Goal: Task Accomplishment & Management: Manage account settings

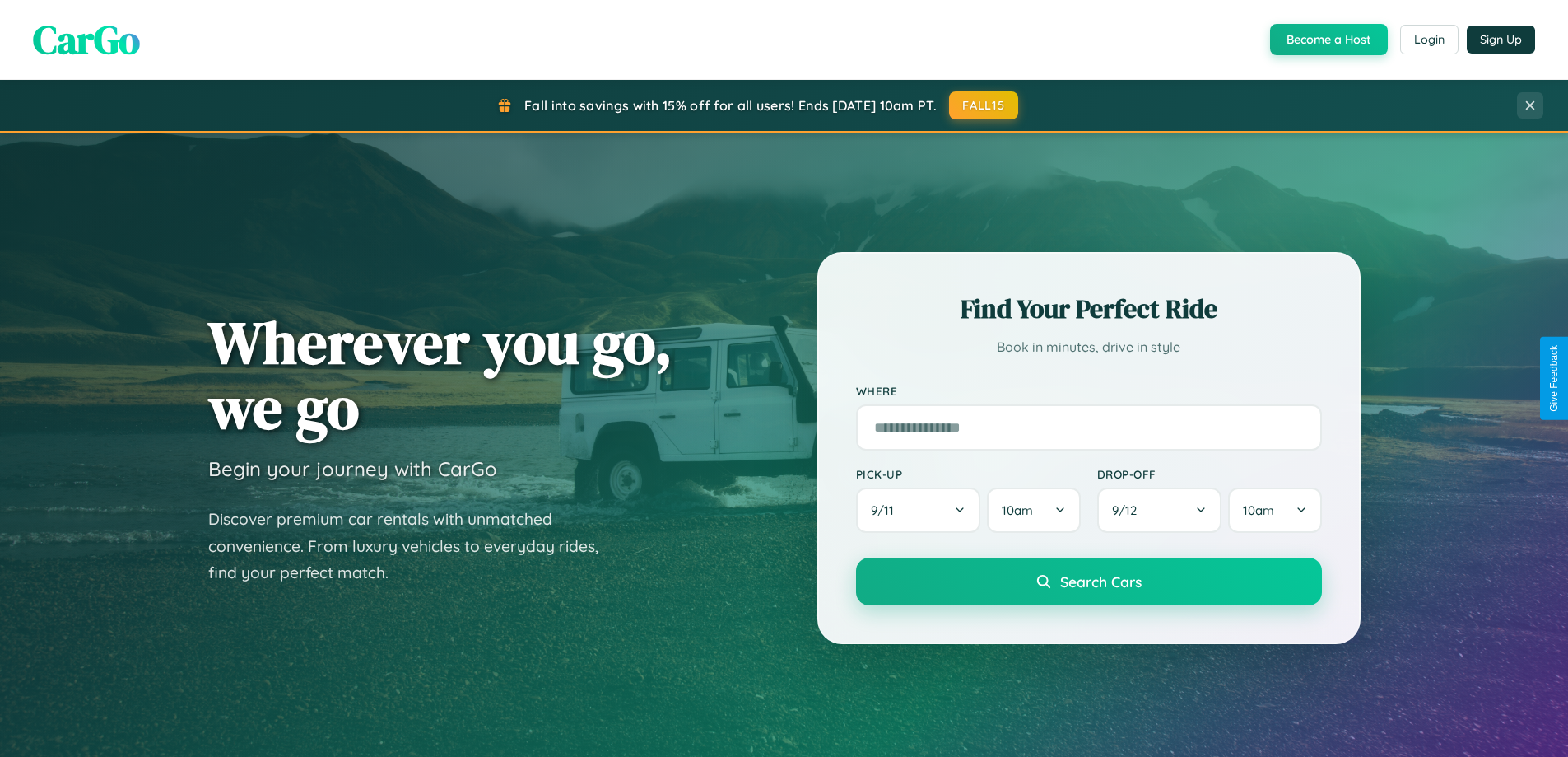
scroll to position [1133, 0]
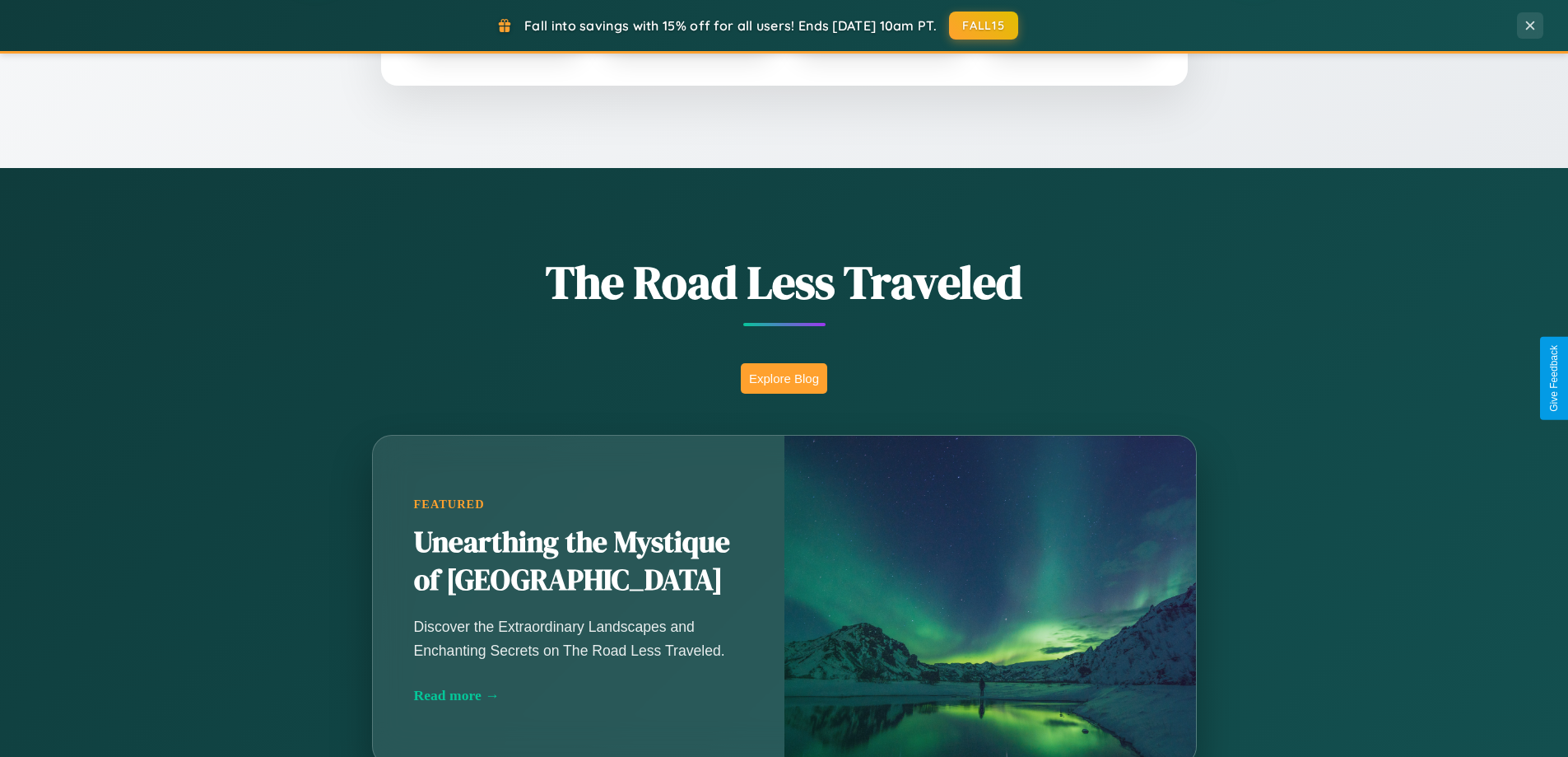
click at [784, 378] on button "Explore Blog" at bounding box center [784, 378] width 87 height 31
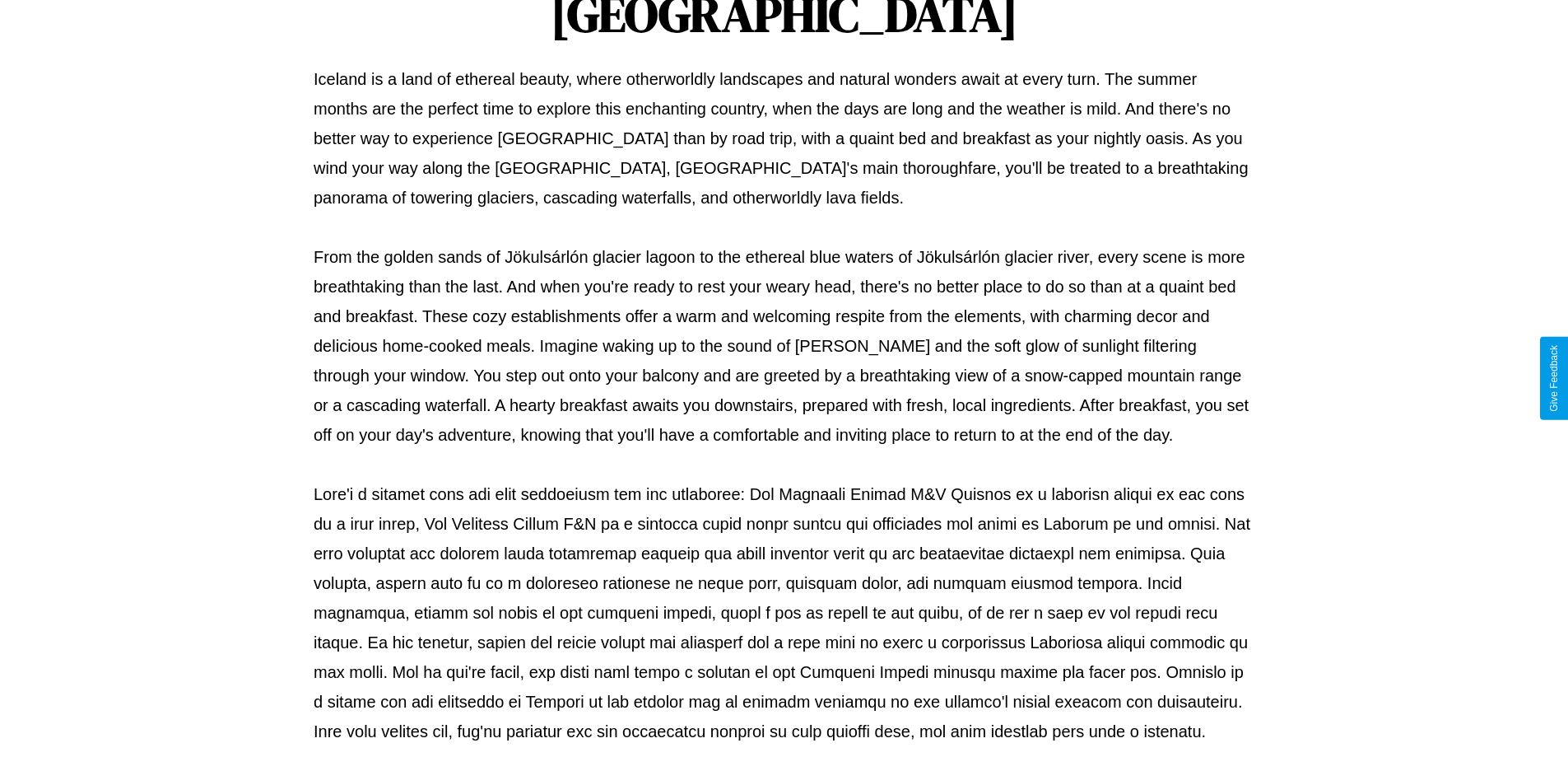
scroll to position [533, 0]
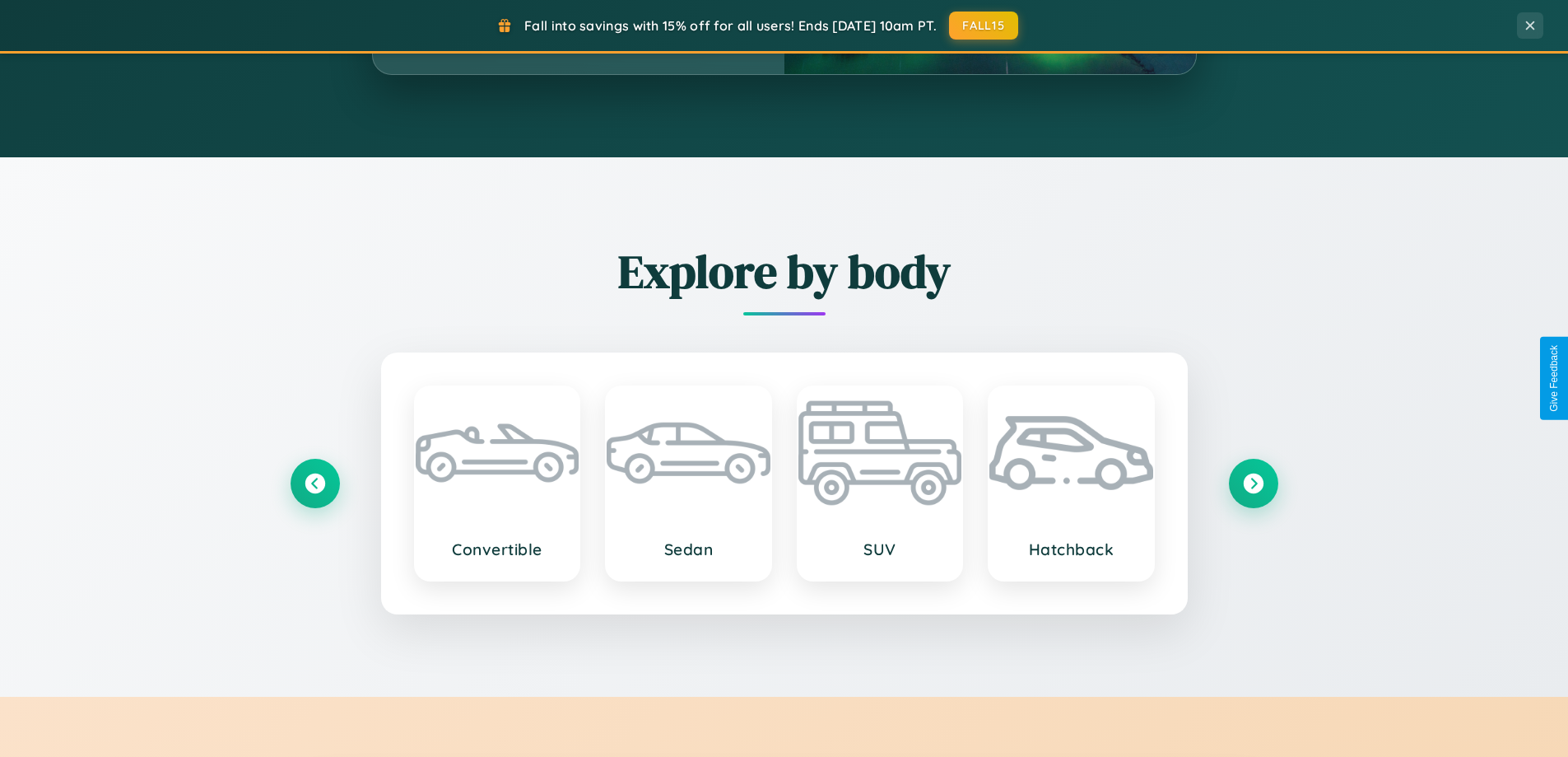
scroll to position [3170, 0]
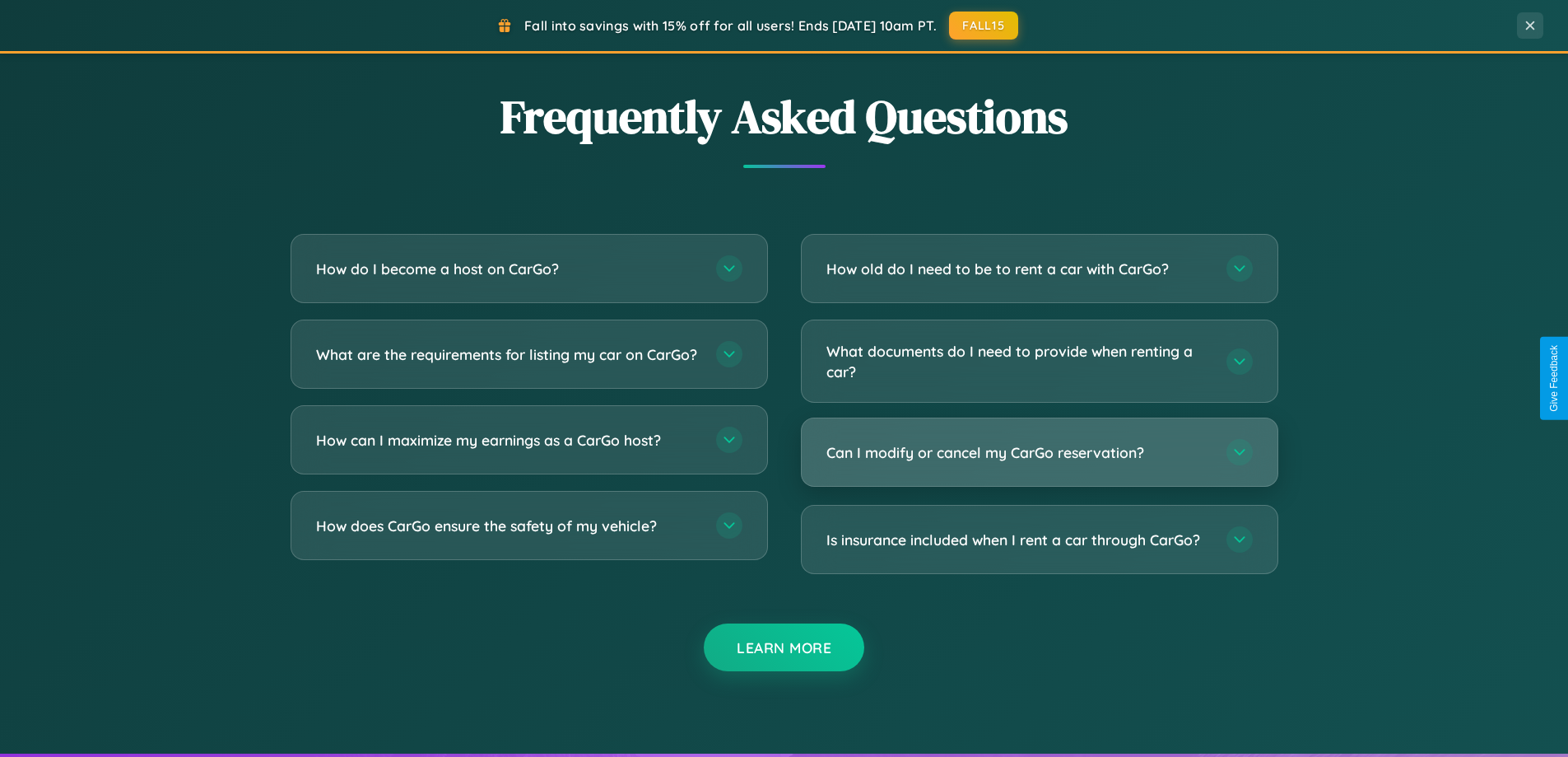
click at [1039, 453] on h3 "Can I modify or cancel my CarGo reservation?" at bounding box center [1018, 453] width 383 height 20
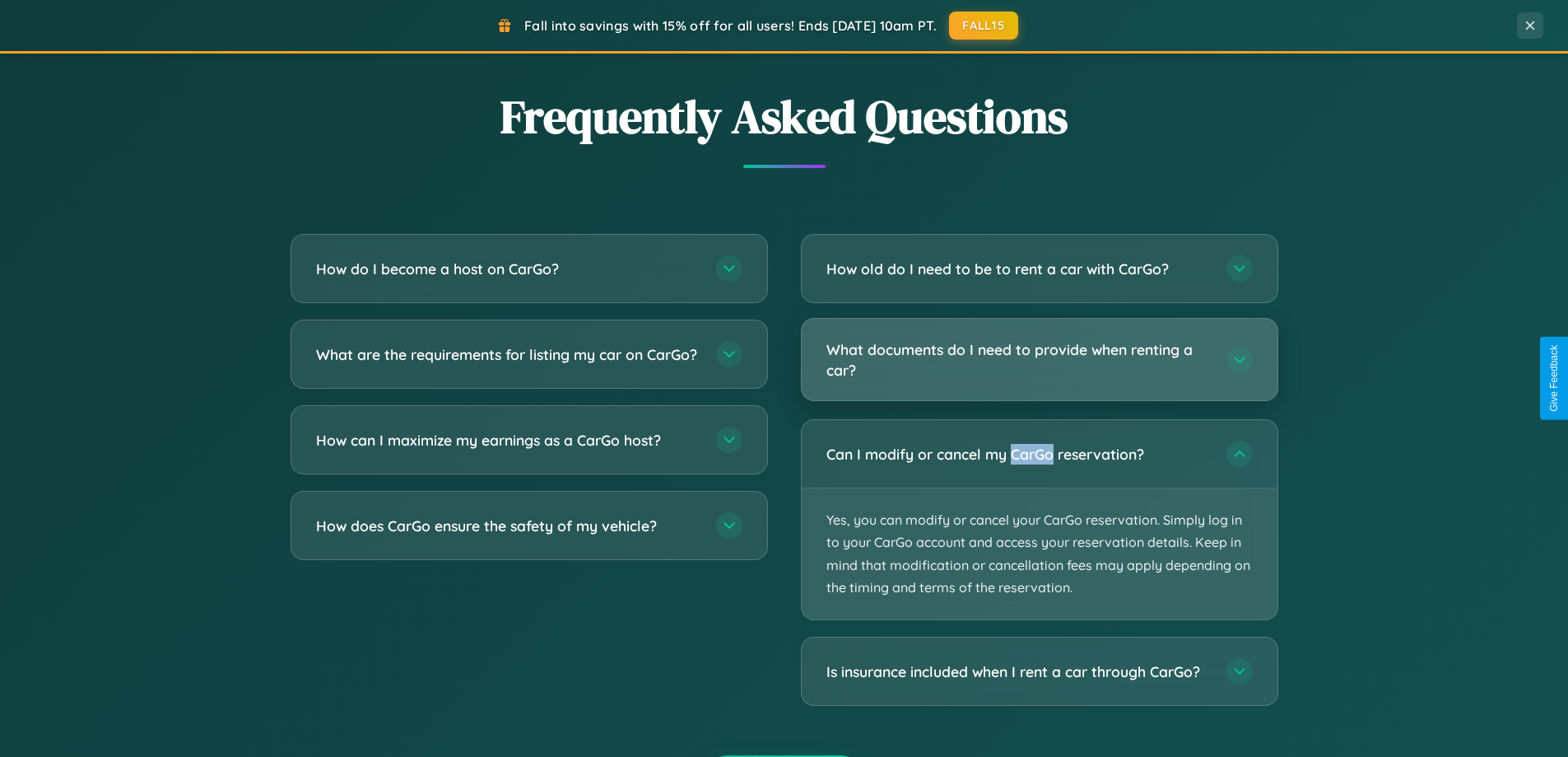
click at [1039, 360] on h3 "What documents do I need to provide when renting a car?" at bounding box center [1018, 358] width 383 height 40
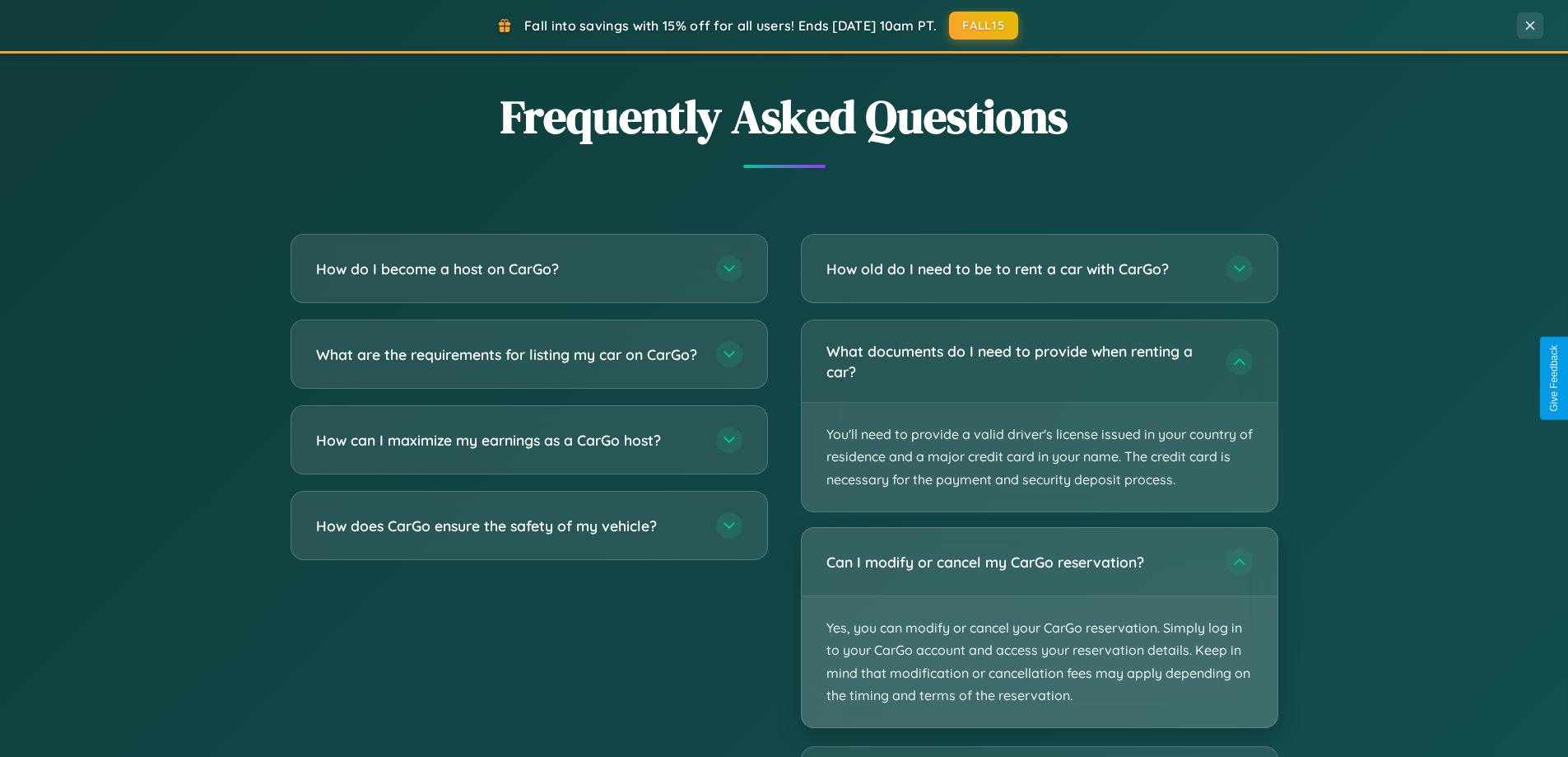
click at [1039, 629] on p "Yes, you can modify or cancel your CarGo reservation. Simply log in to your Car…" at bounding box center [1039, 661] width 476 height 131
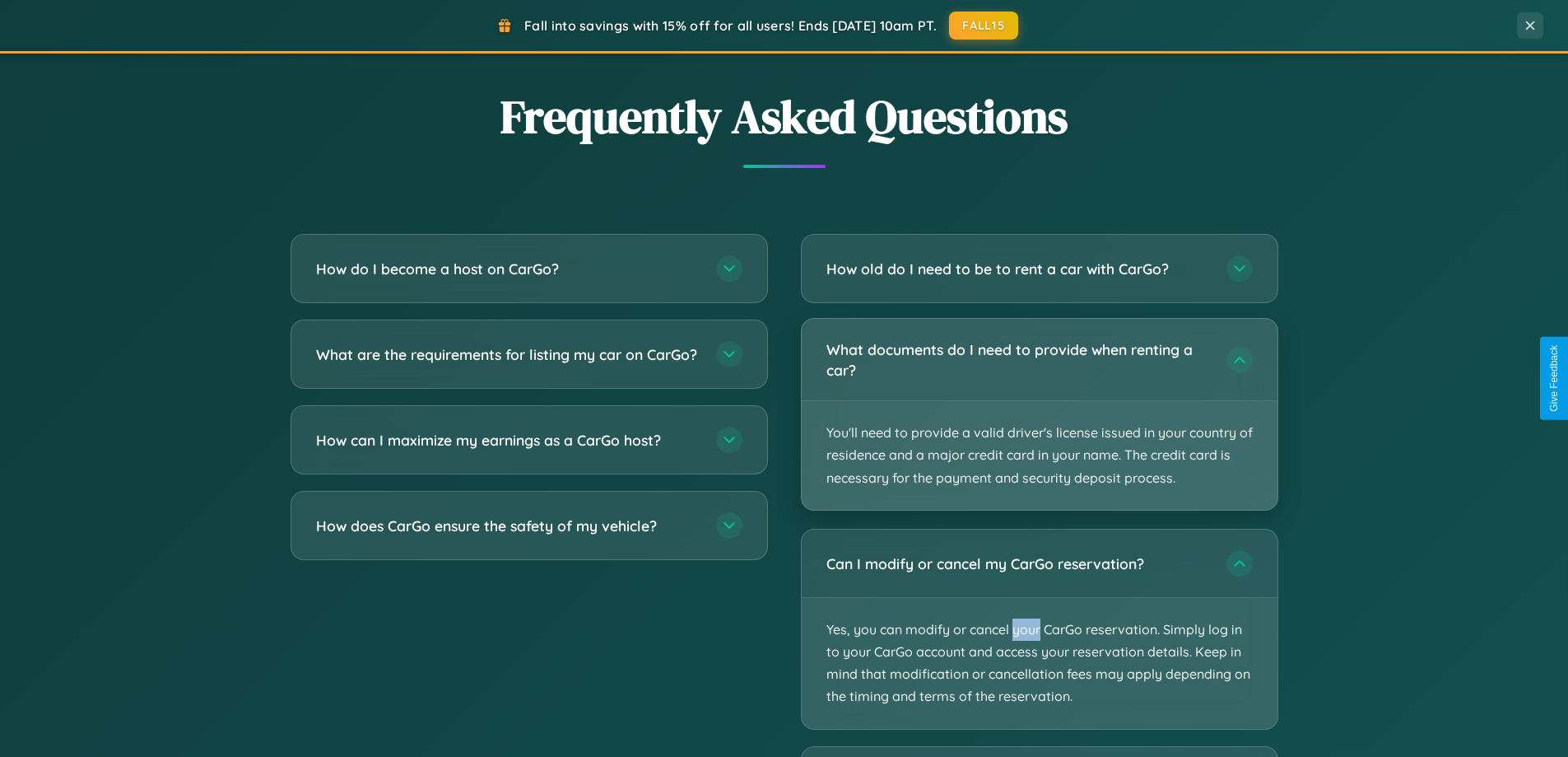
click at [1039, 415] on p "You'll need to provide a valid driver's license issued in your country of resid…" at bounding box center [1039, 455] width 476 height 109
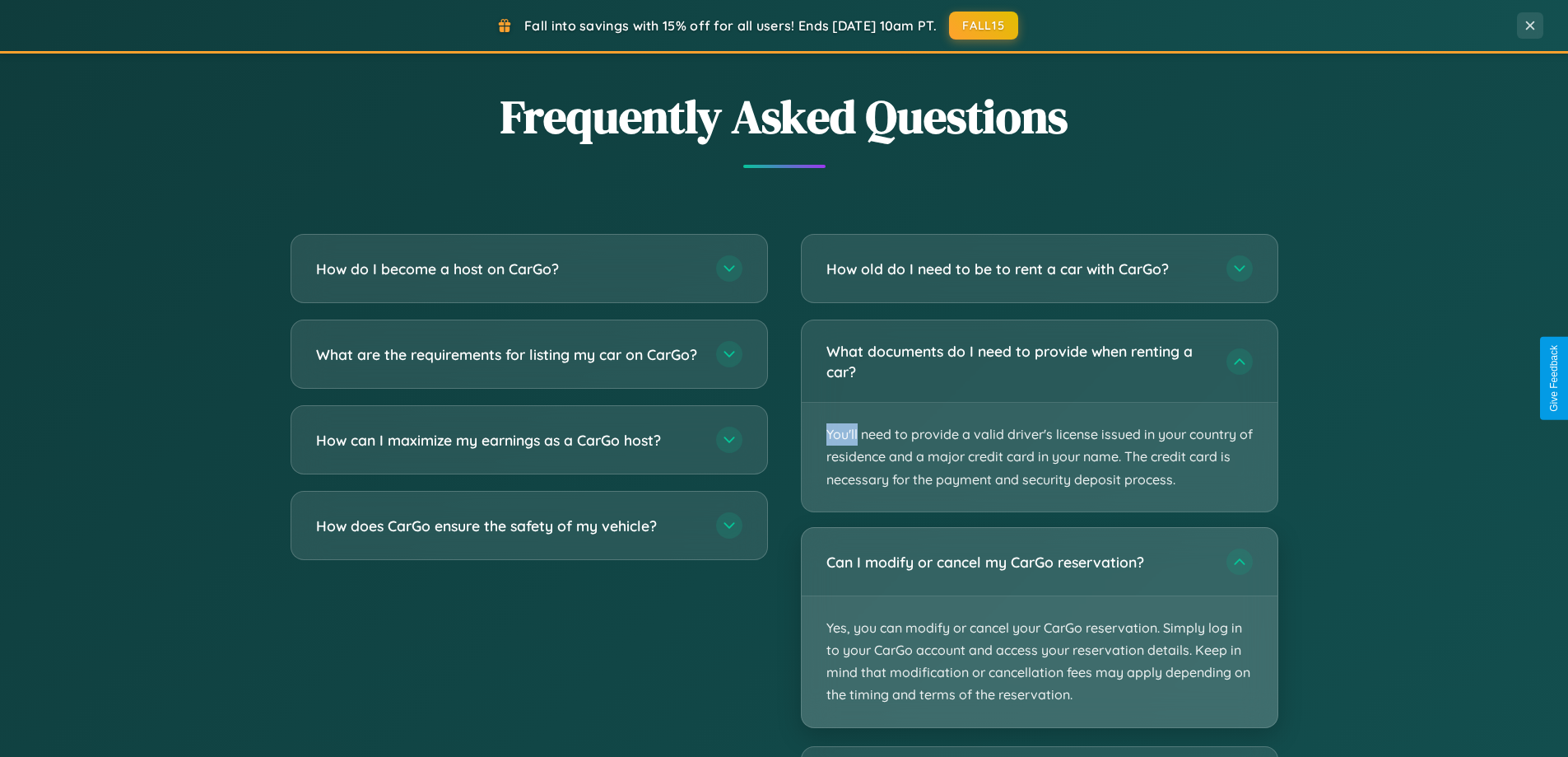
click at [1039, 629] on p "Yes, you can modify or cancel your CarGo reservation. Simply log in to your Car…" at bounding box center [1039, 661] width 476 height 131
click at [1039, 627] on p "Yes, you can modify or cancel your CarGo reservation. Simply log in to your Car…" at bounding box center [1039, 661] width 476 height 131
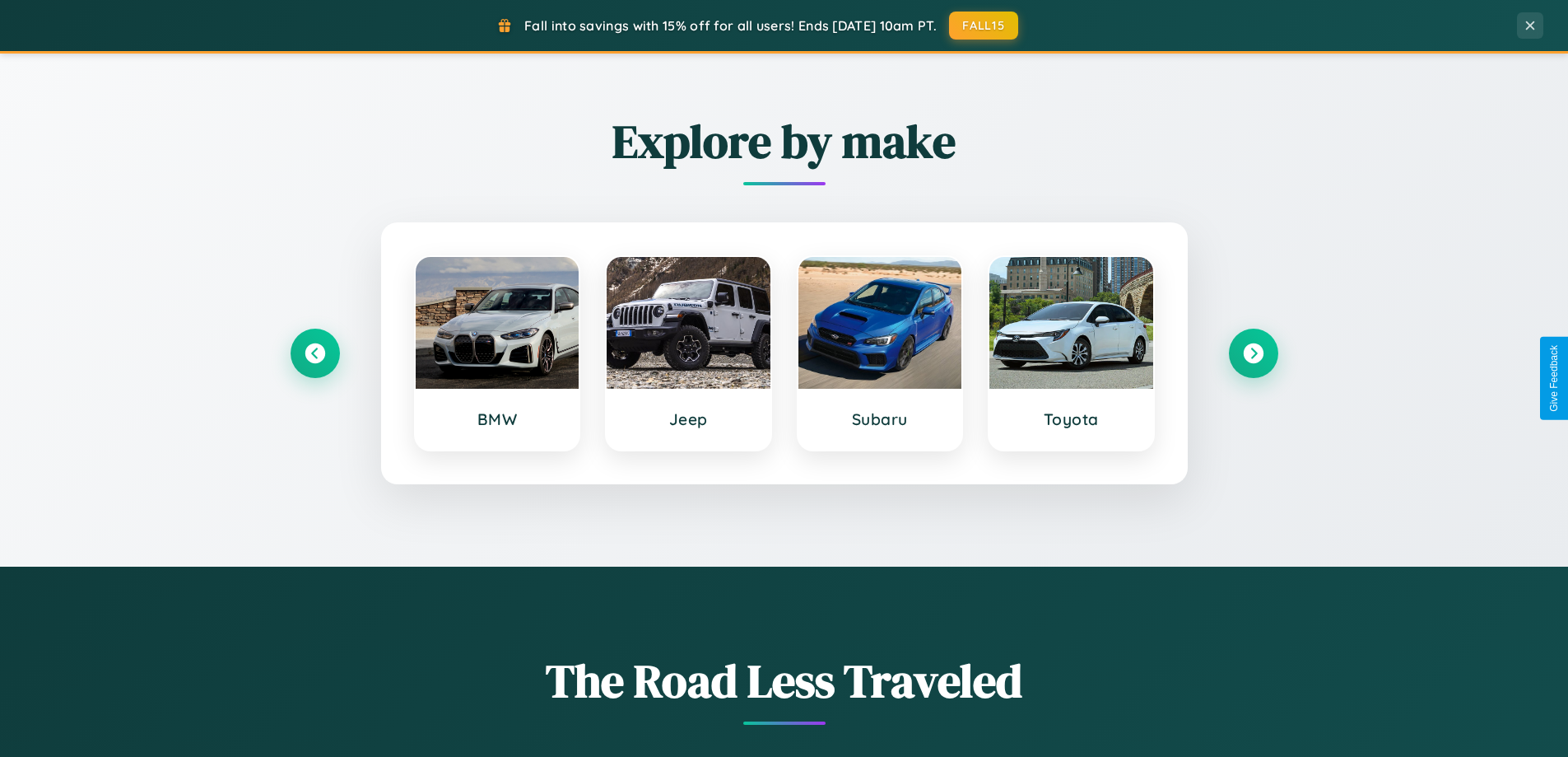
scroll to position [0, 0]
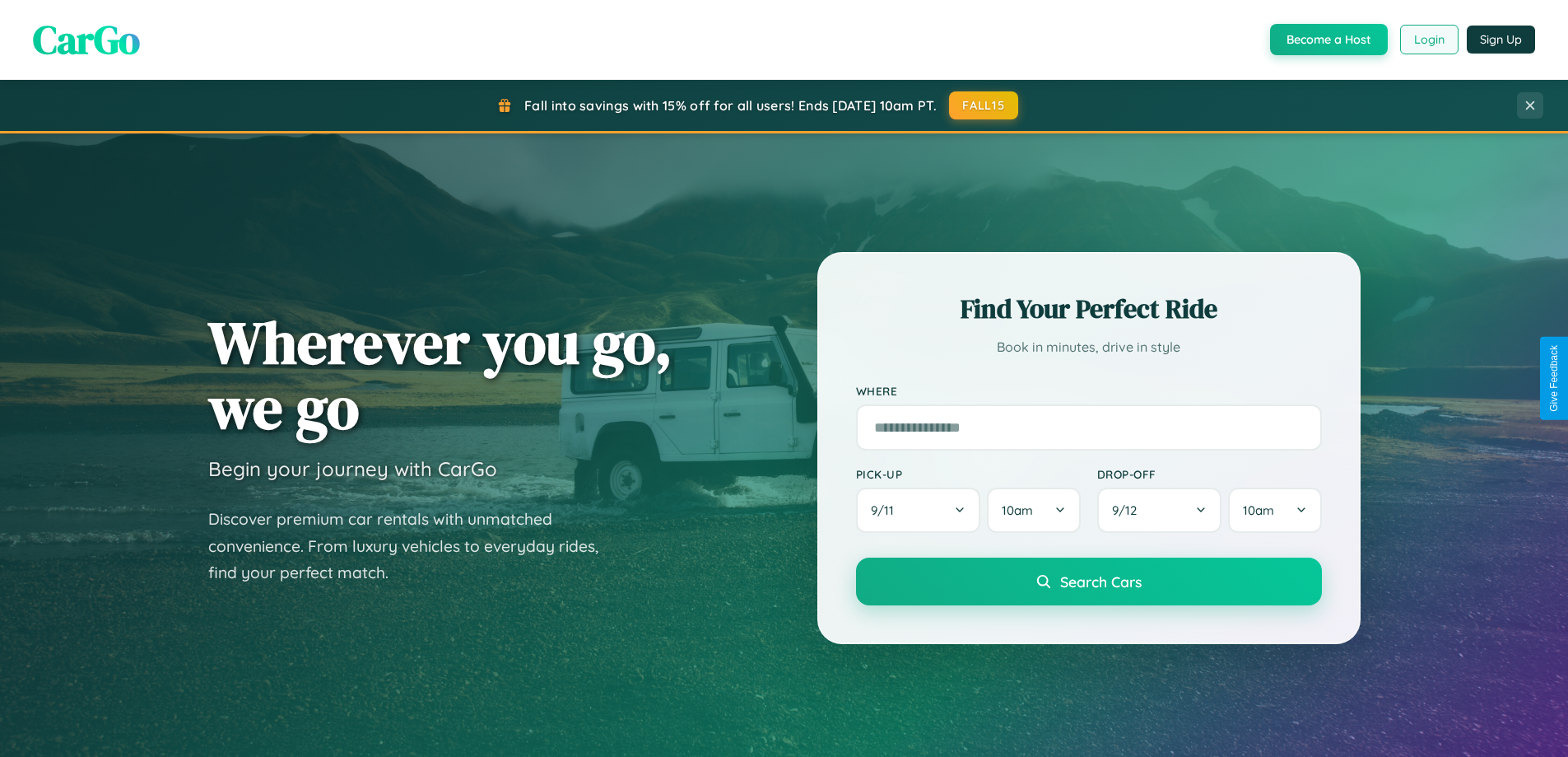
click at [1428, 39] on button "Login" at bounding box center [1429, 40] width 59 height 30
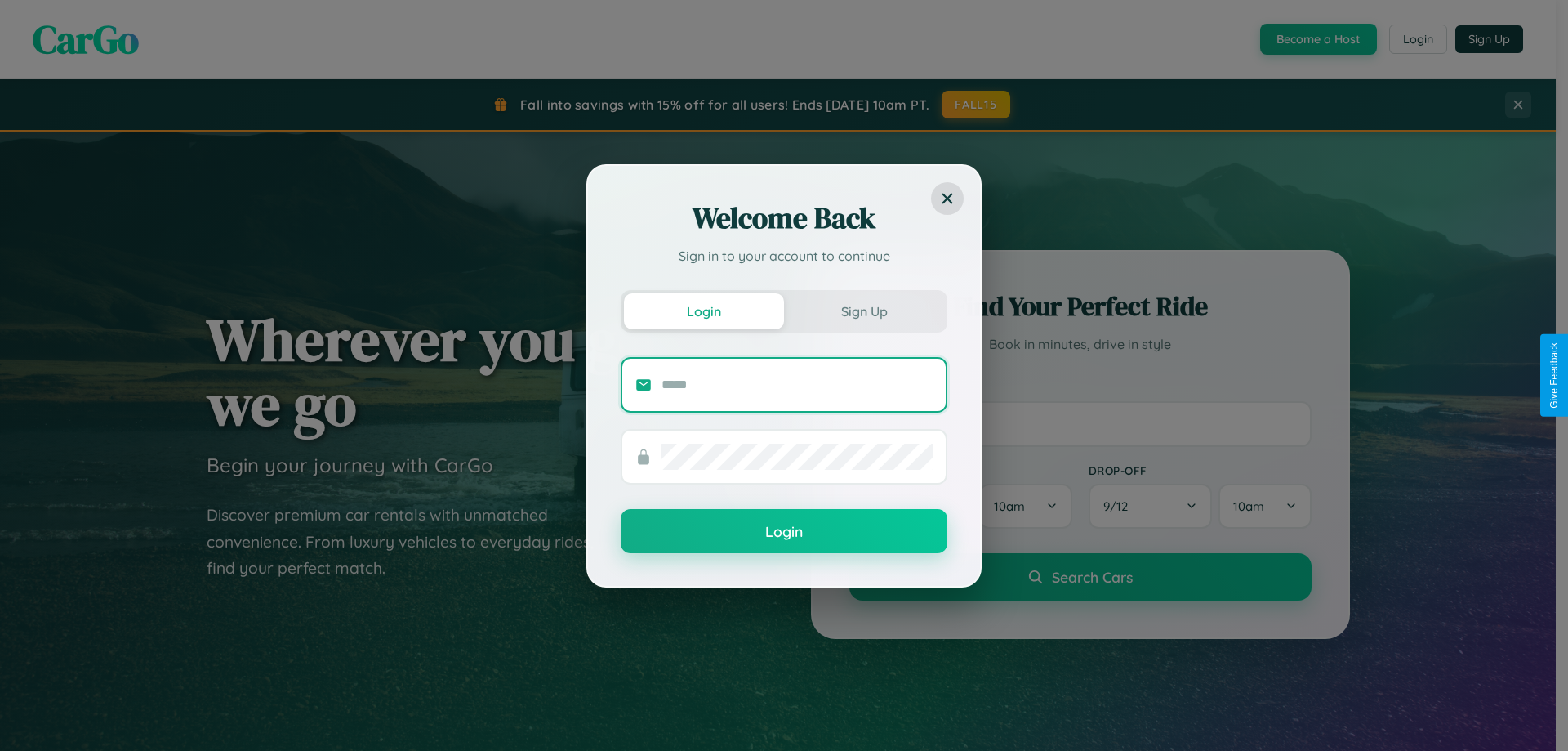
click at [797, 384] on input "text" at bounding box center [798, 384] width 271 height 26
type input "**********"
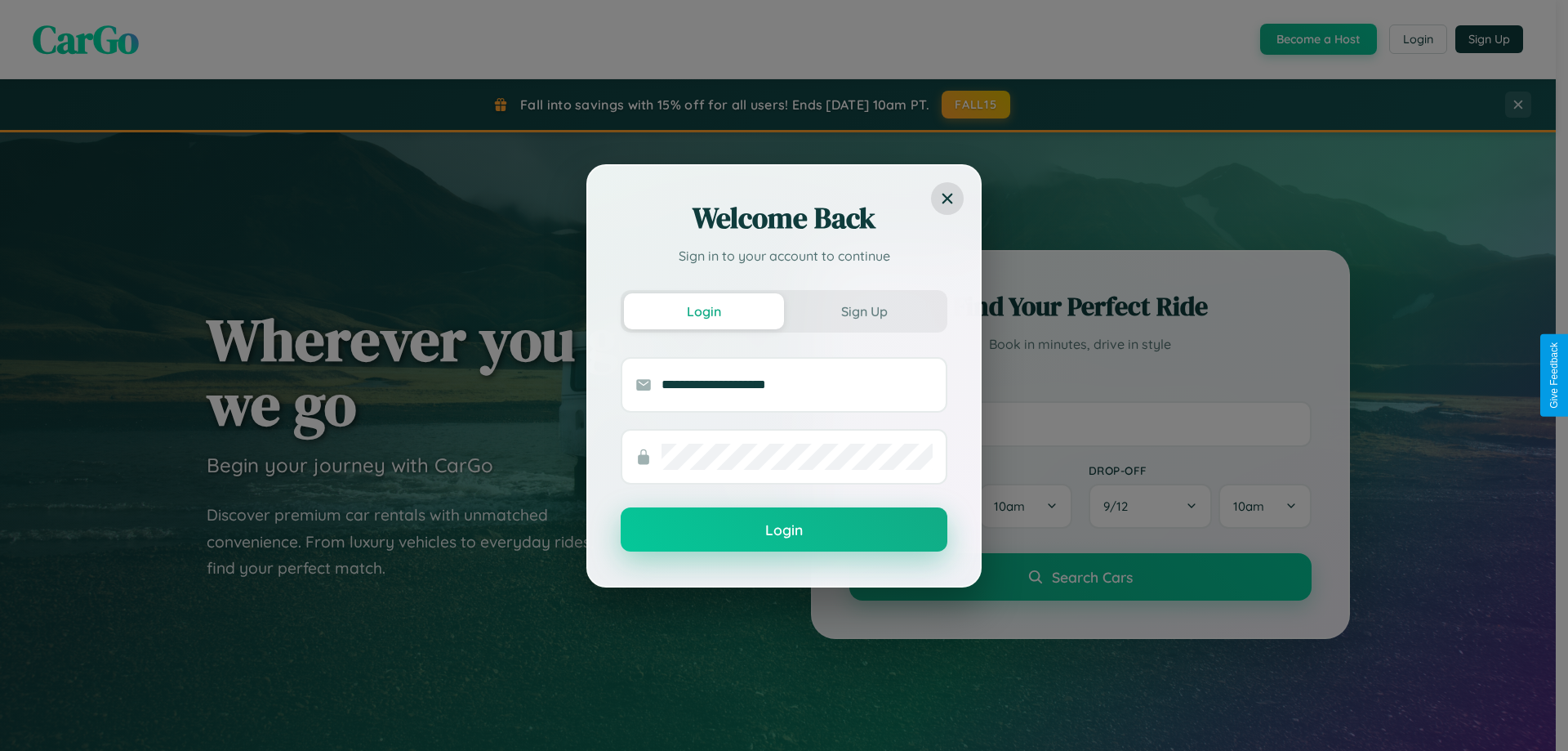
click at [784, 530] on button "Login" at bounding box center [784, 529] width 327 height 44
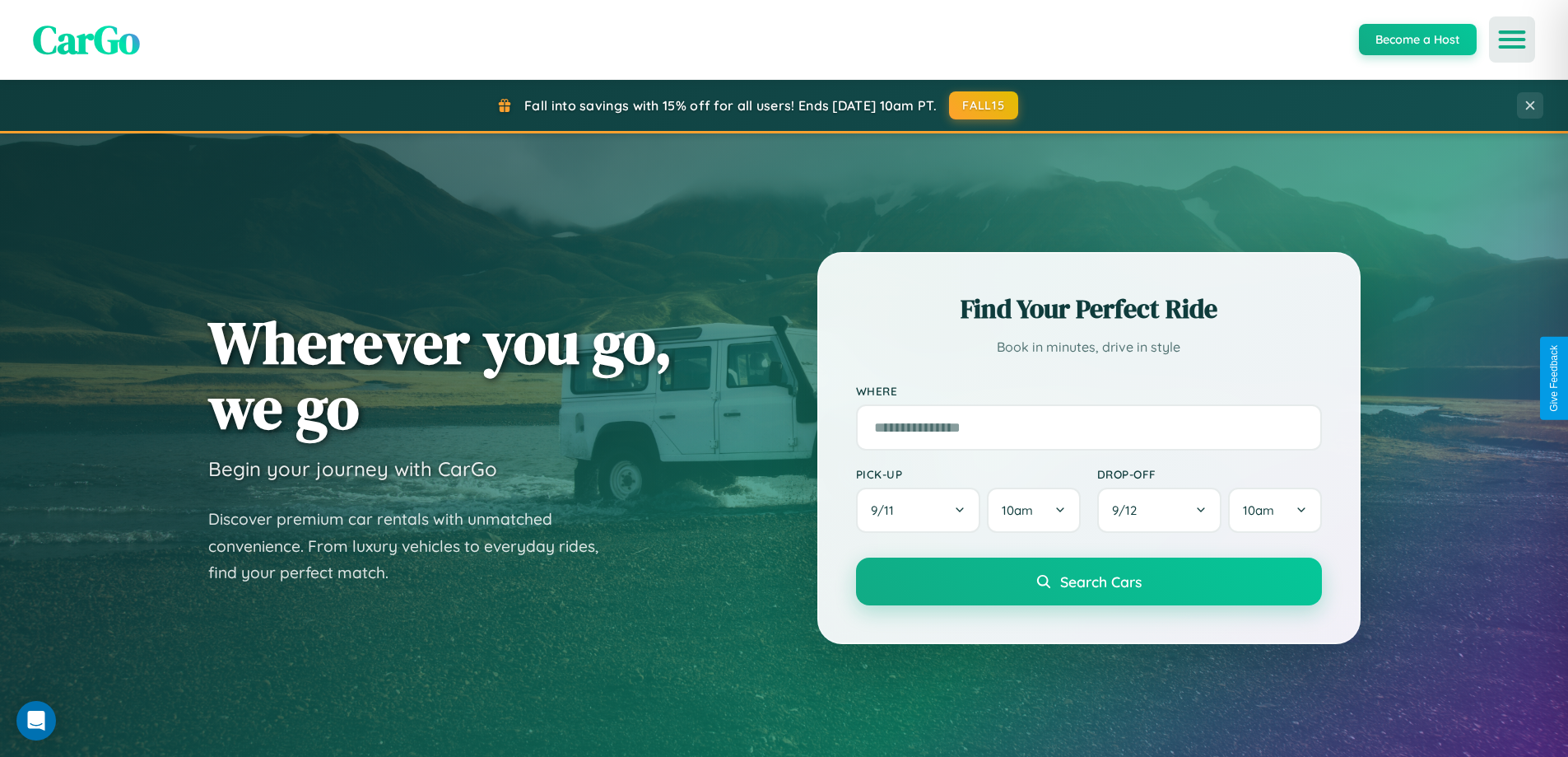
click at [1512, 39] on icon "Open menu" at bounding box center [1513, 39] width 24 height 15
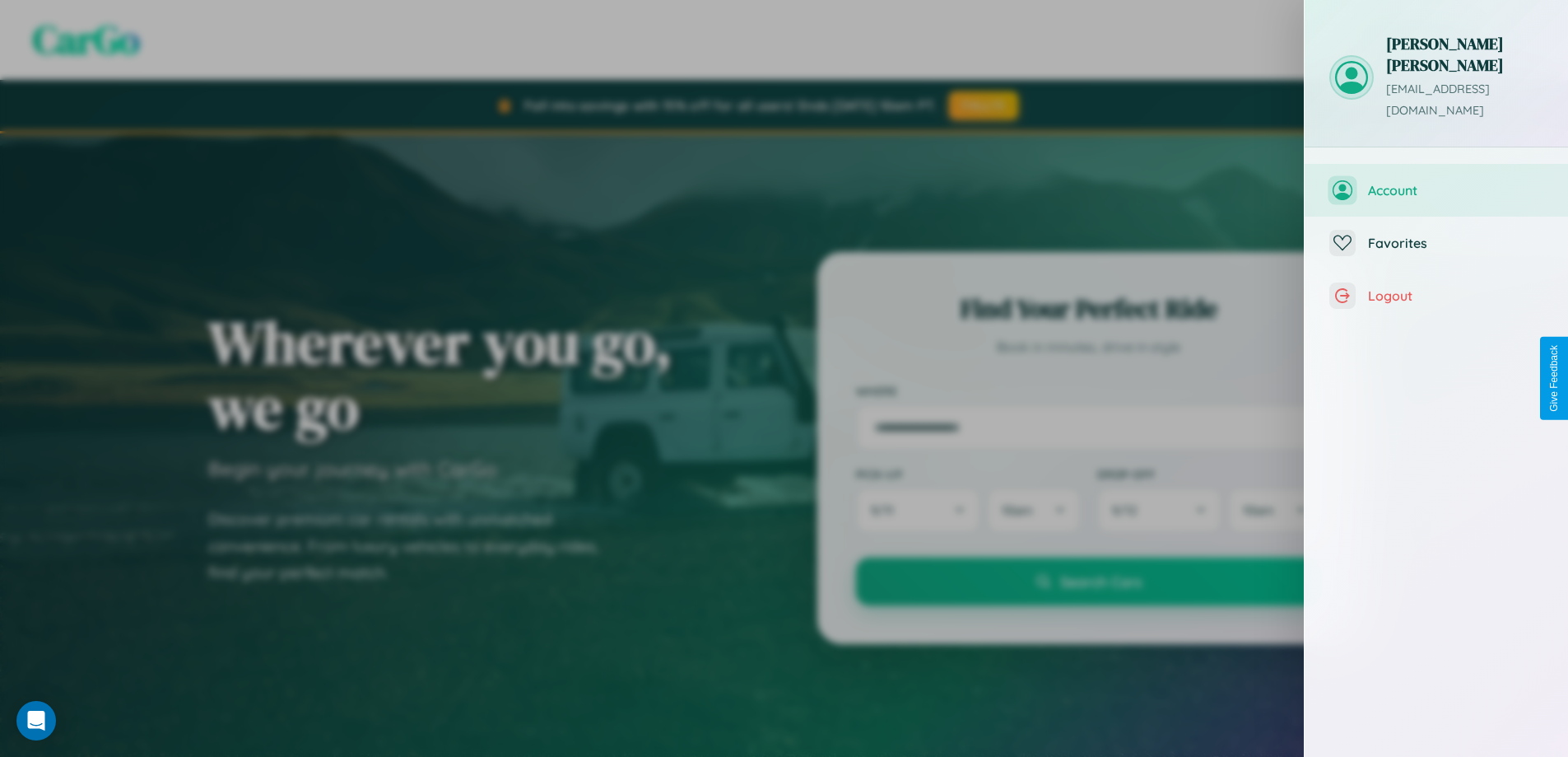
click at [1437, 182] on span "Account" at bounding box center [1455, 190] width 175 height 17
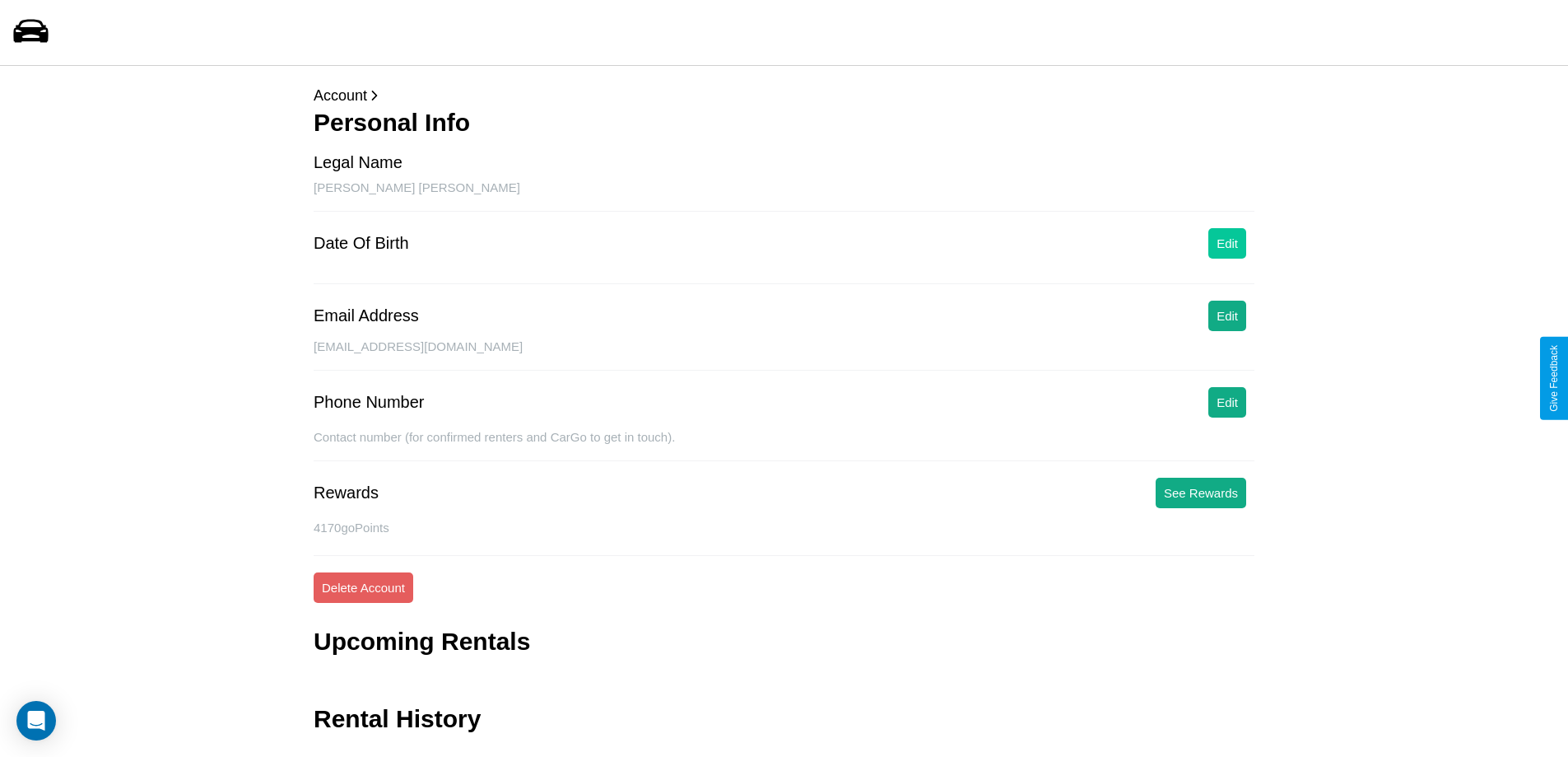
click at [1227, 243] on button "Edit" at bounding box center [1227, 243] width 38 height 31
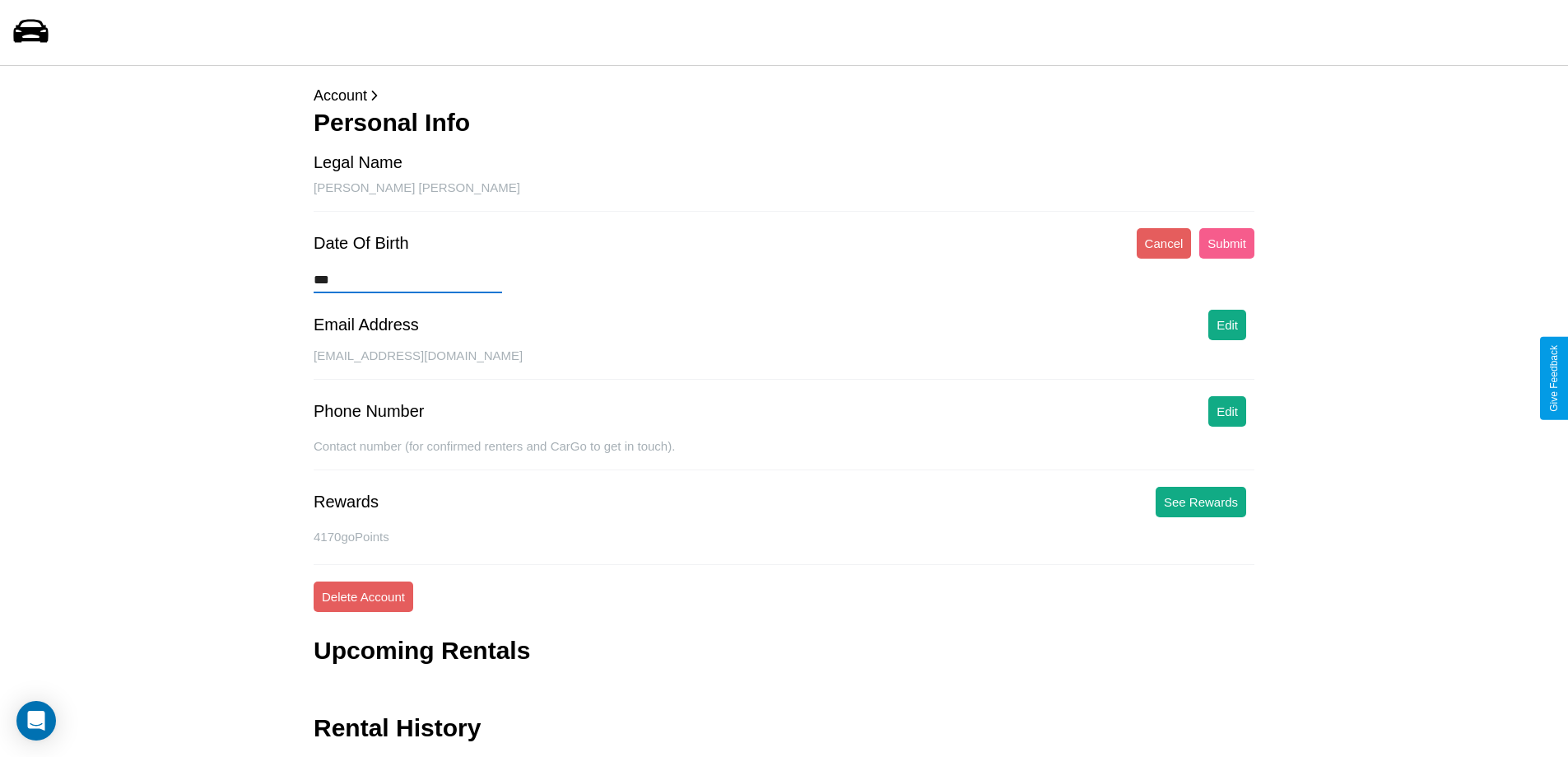
type input "****"
